Goal: Obtain resource: Download file/media

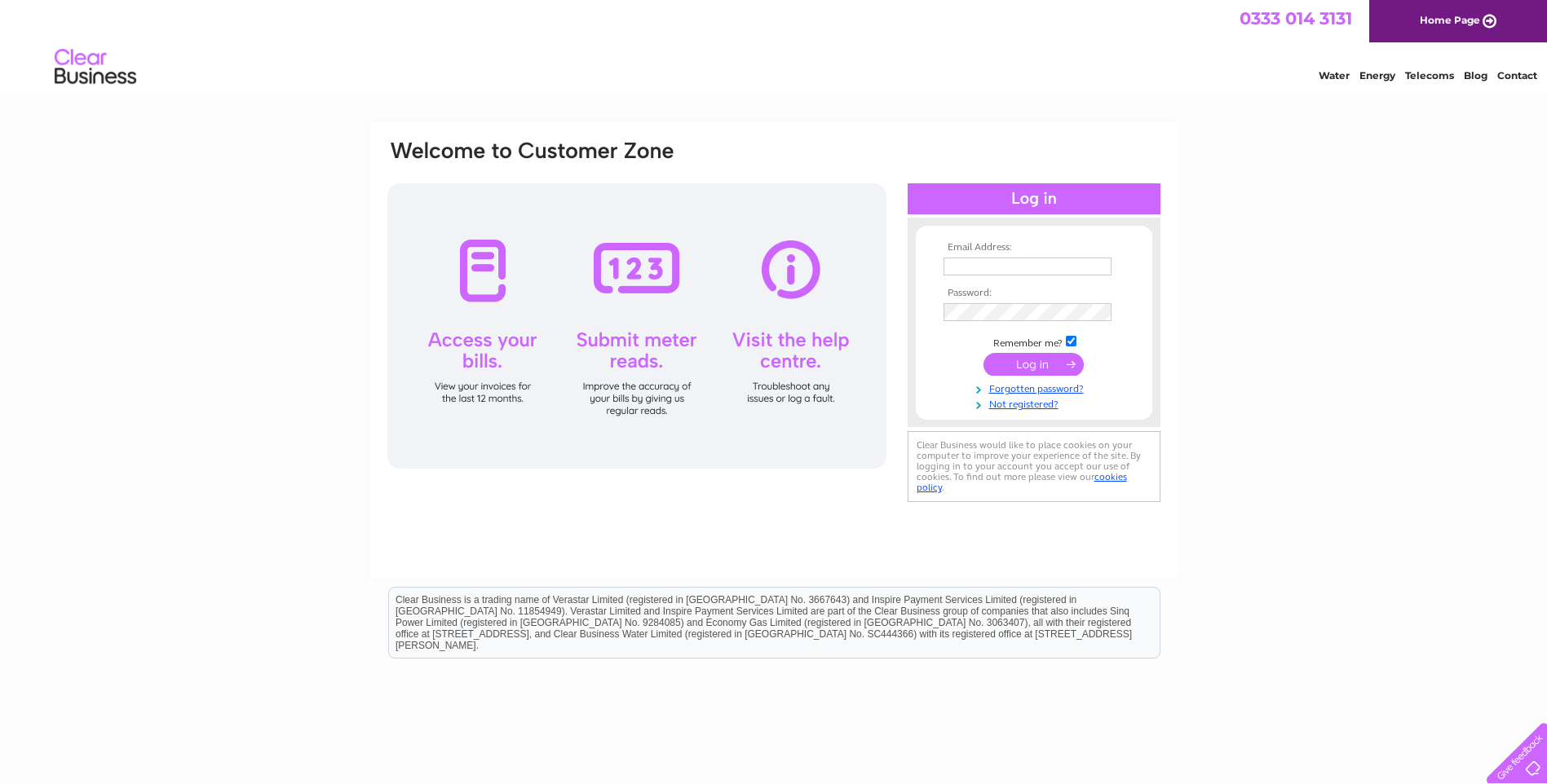
type input "[EMAIL_ADDRESS][DOMAIN_NAME]"
click at [1019, 362] on input "submit" at bounding box center [1034, 364] width 100 height 23
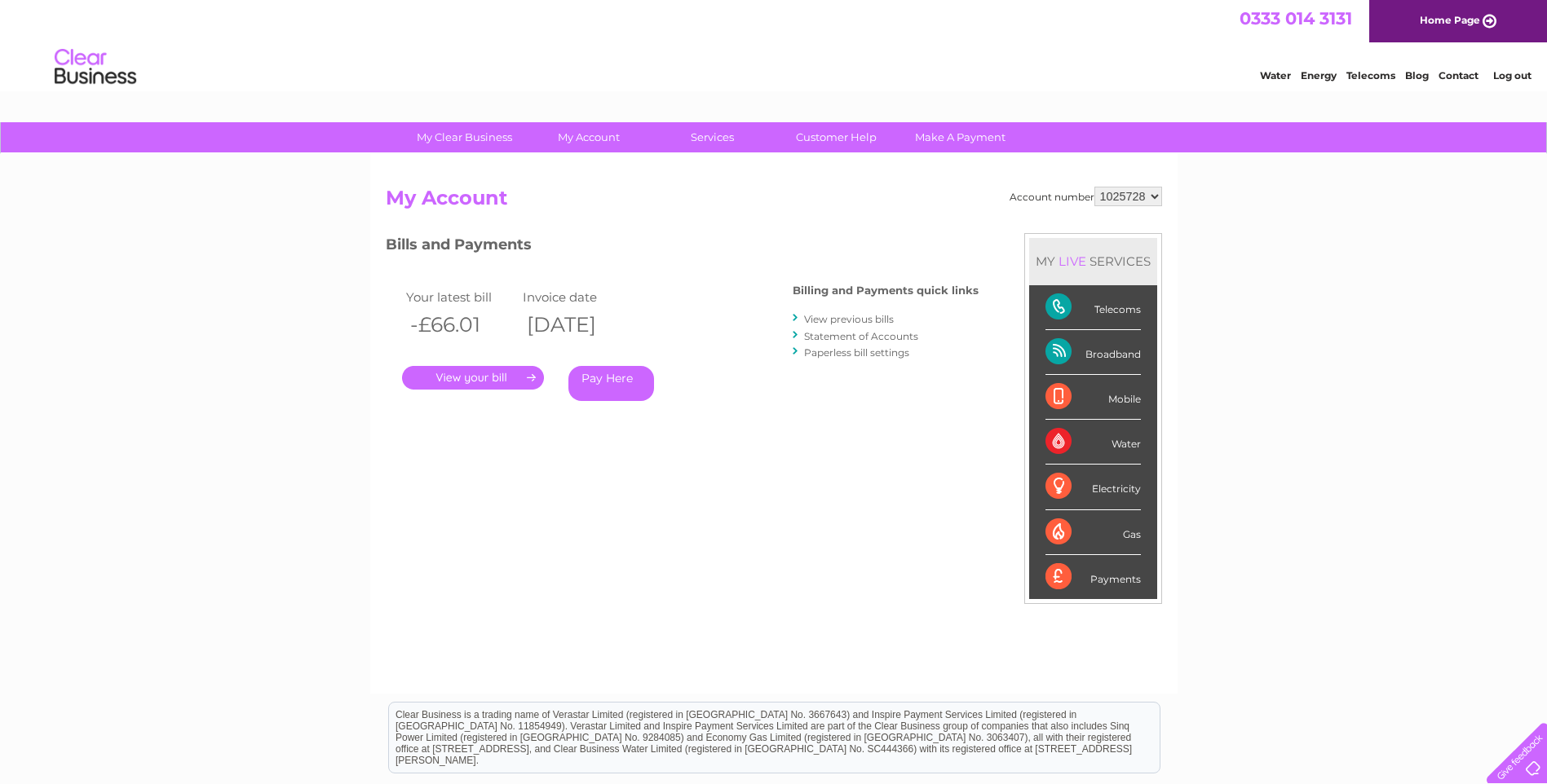
click at [468, 370] on link "." at bounding box center [473, 378] width 142 height 23
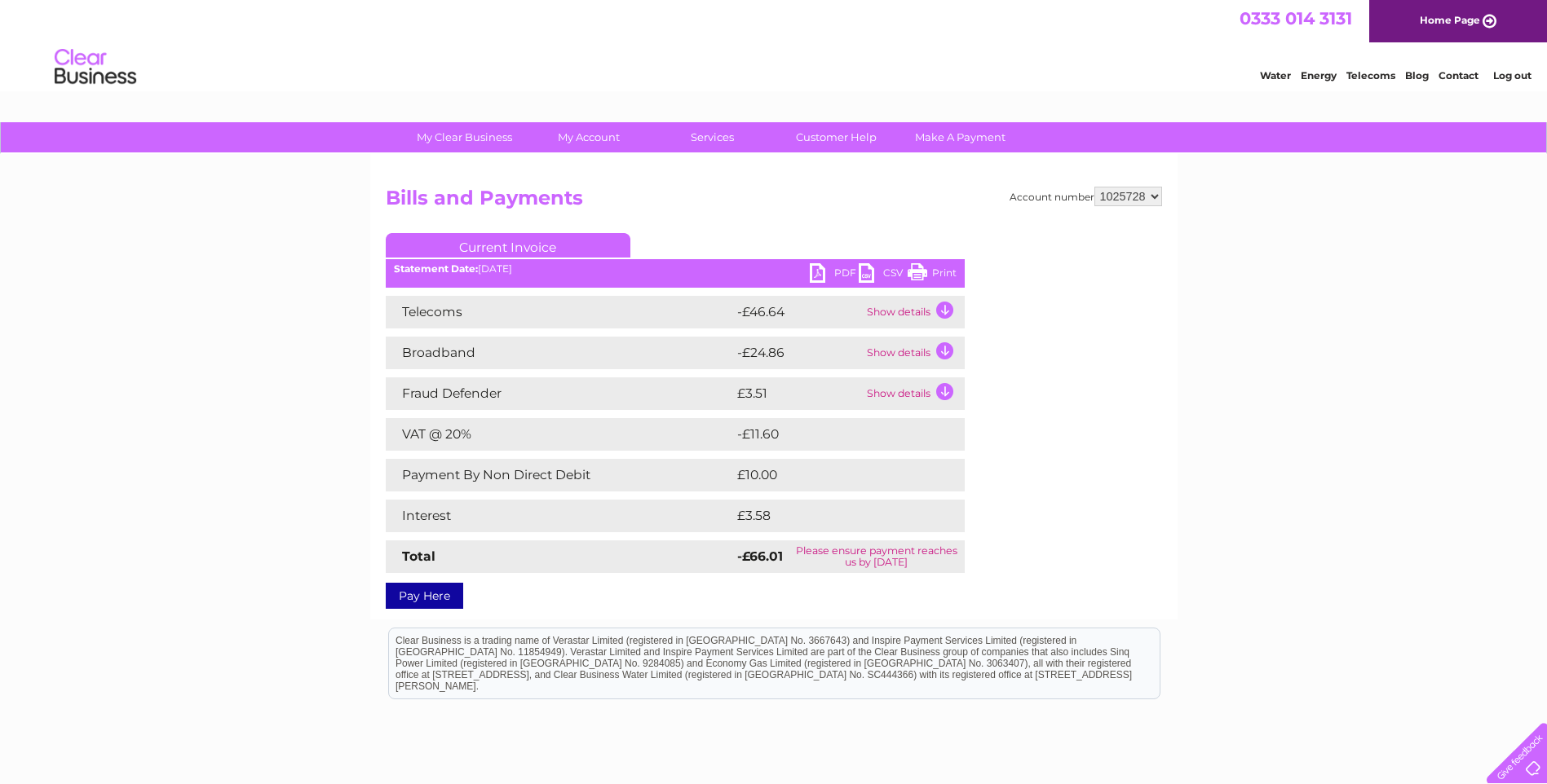
click at [815, 268] on link "PDF" at bounding box center [834, 275] width 49 height 23
